Goal: Transaction & Acquisition: Obtain resource

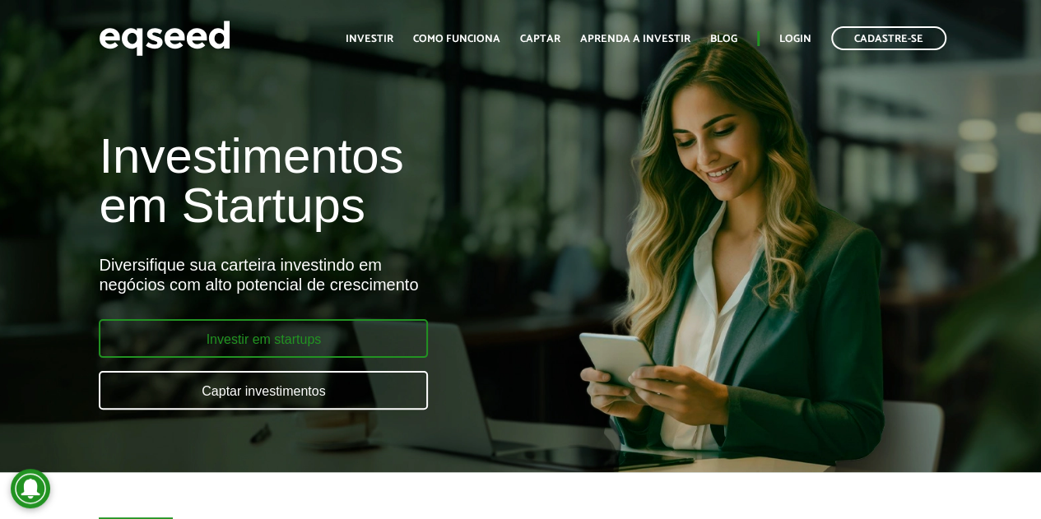
click at [267, 328] on link "Investir em startups" at bounding box center [263, 338] width 329 height 39
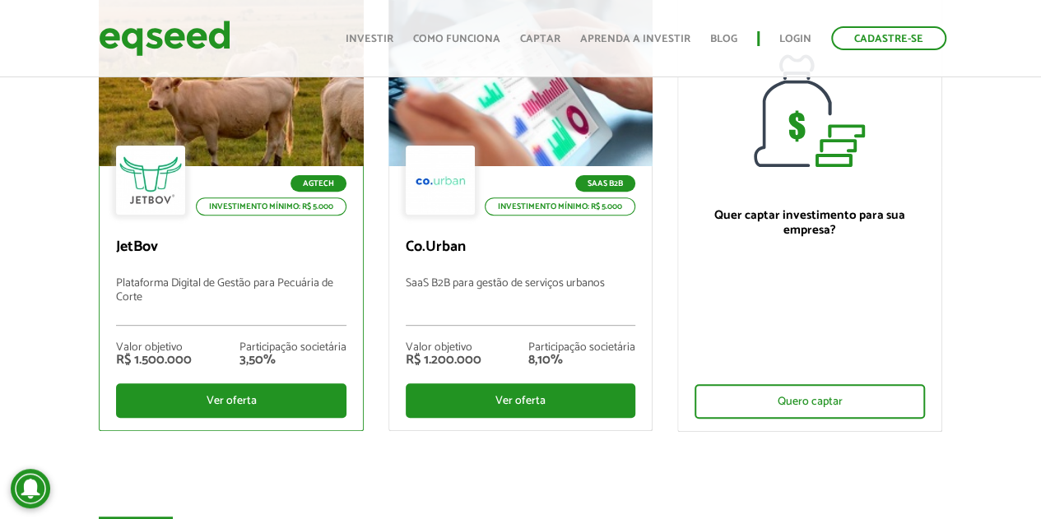
scroll to position [200, 0]
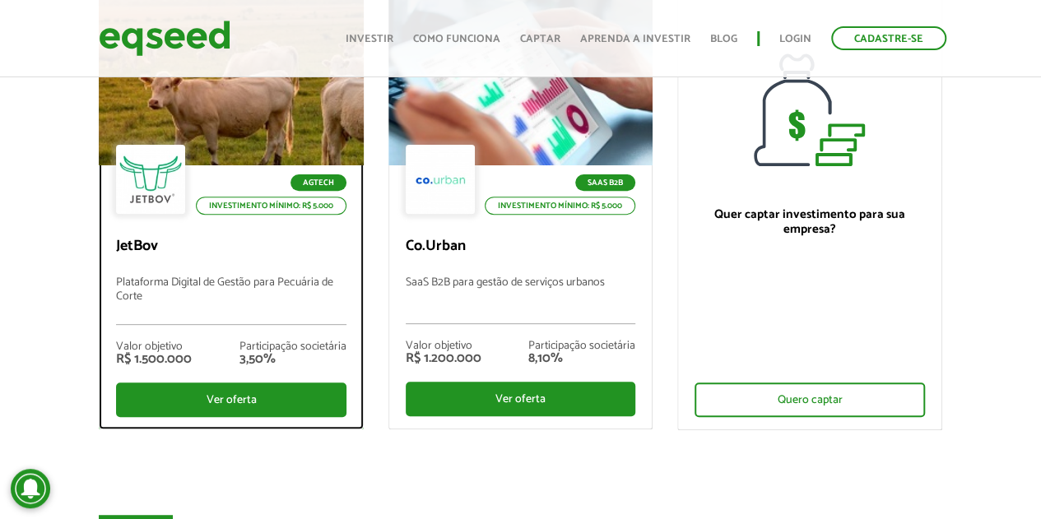
click at [277, 225] on div "Agtech Investimento mínimo: R$ 5.000 JetBov Plataforma Digital de Gestão para P…" at bounding box center [231, 296] width 263 height 263
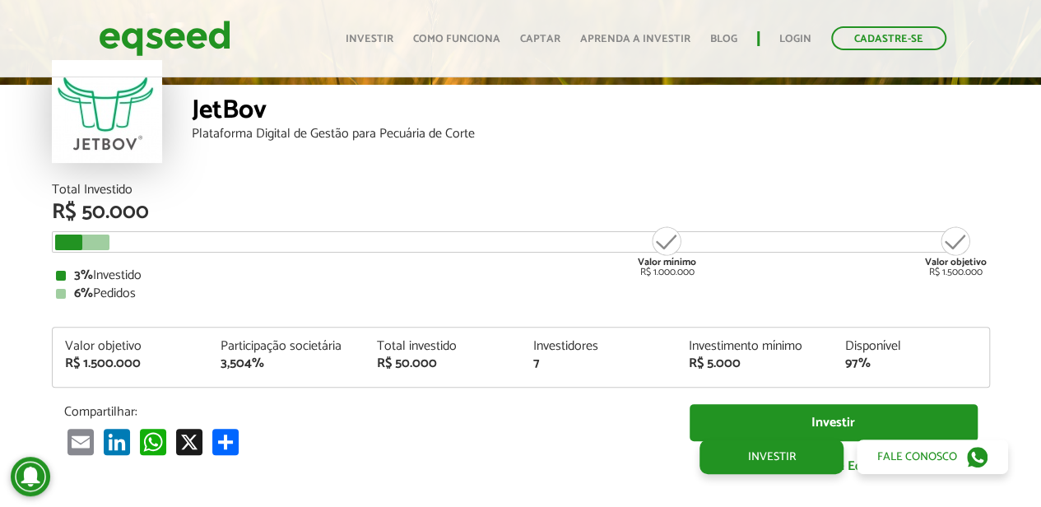
scroll to position [1900, 0]
